Goal: Information Seeking & Learning: Learn about a topic

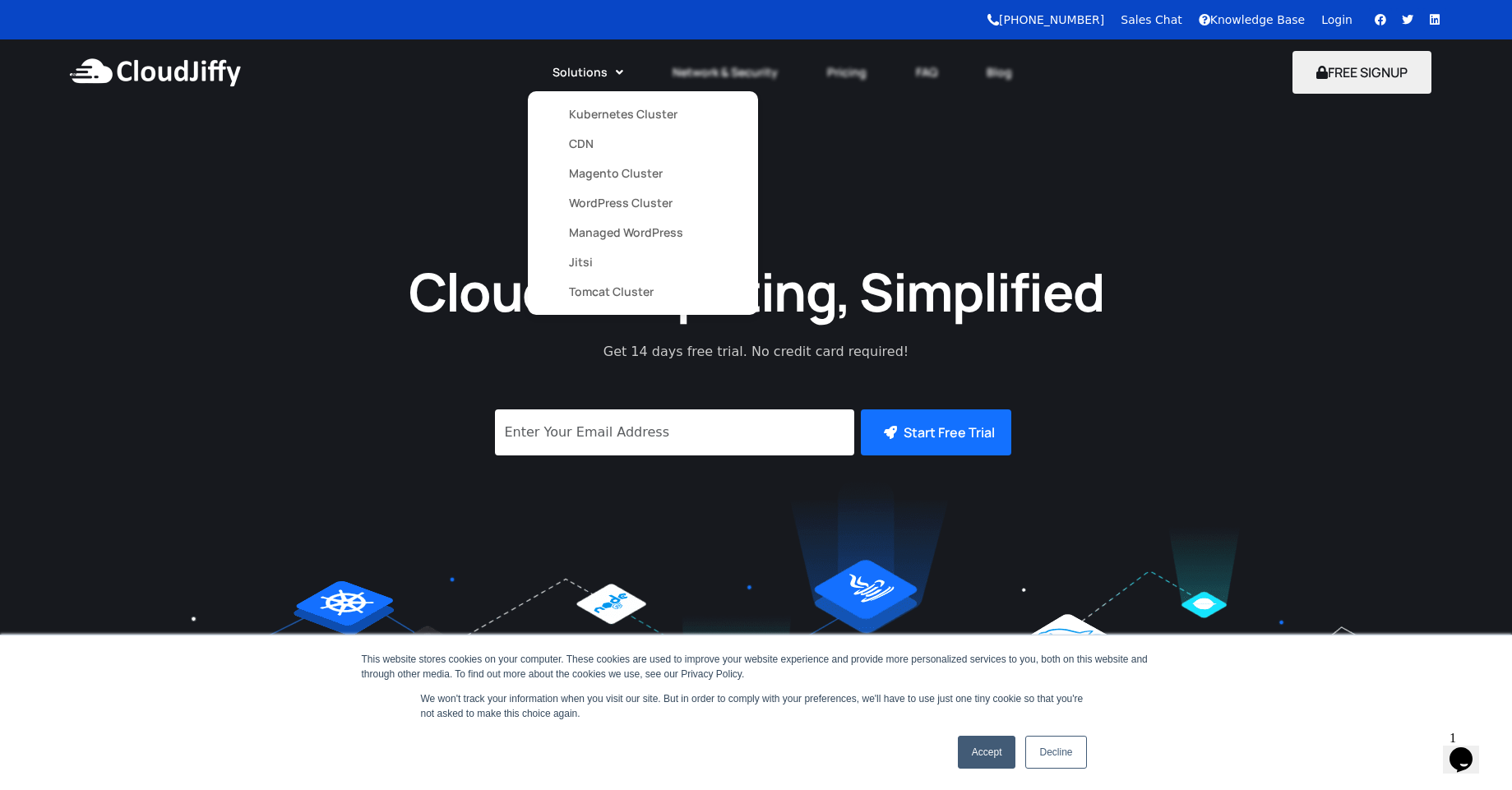
click at [588, 117] on link "Kubernetes Cluster" at bounding box center [643, 114] width 148 height 30
